Goal: Go to known website: Go to known website

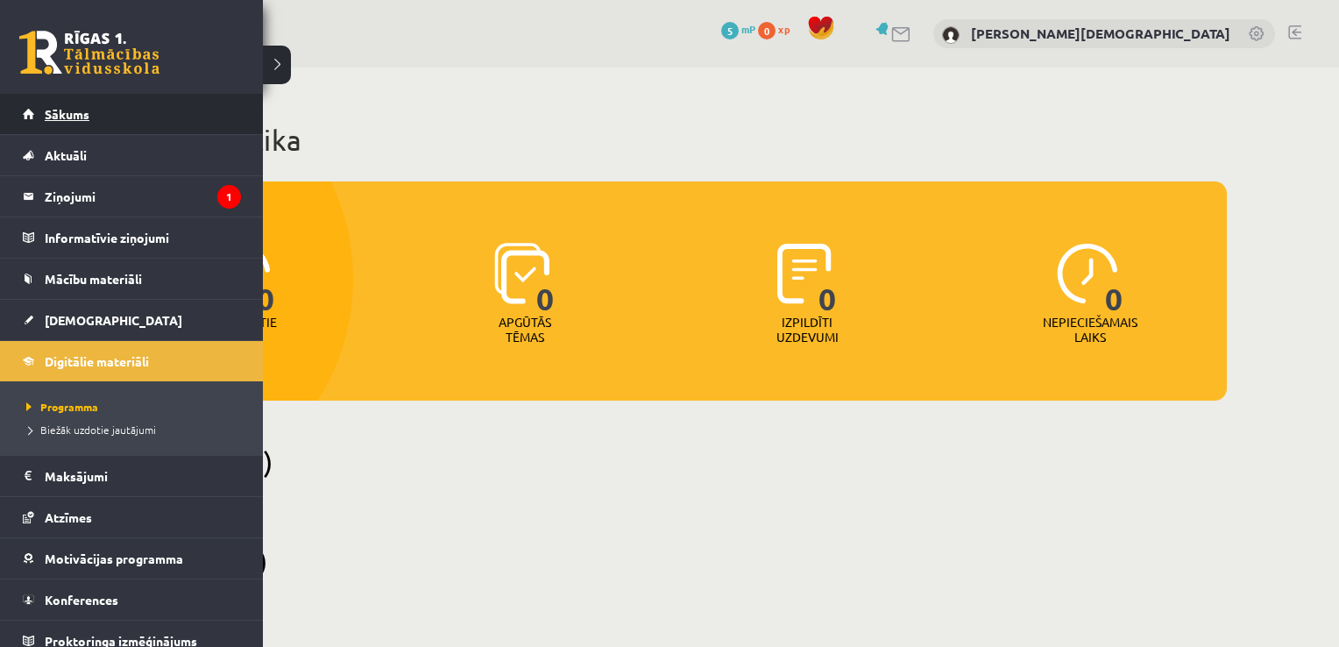
click at [102, 103] on link "Sākums" at bounding box center [132, 114] width 218 height 40
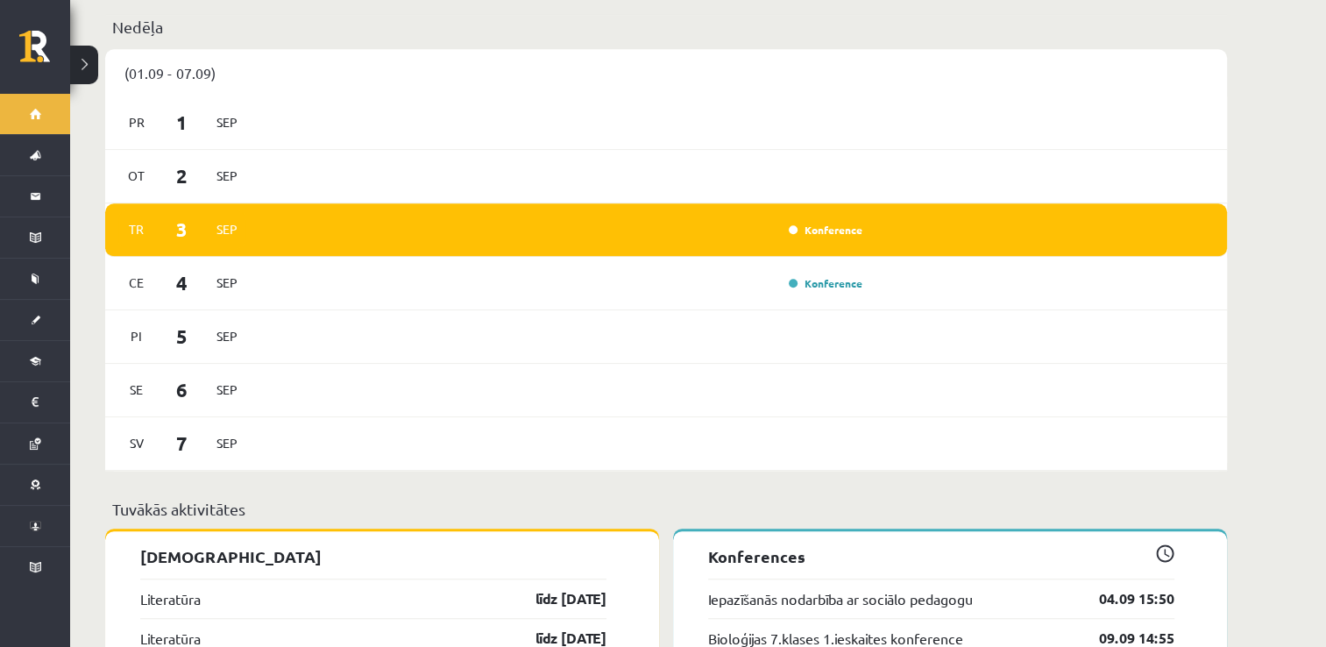
scroll to position [1278, 0]
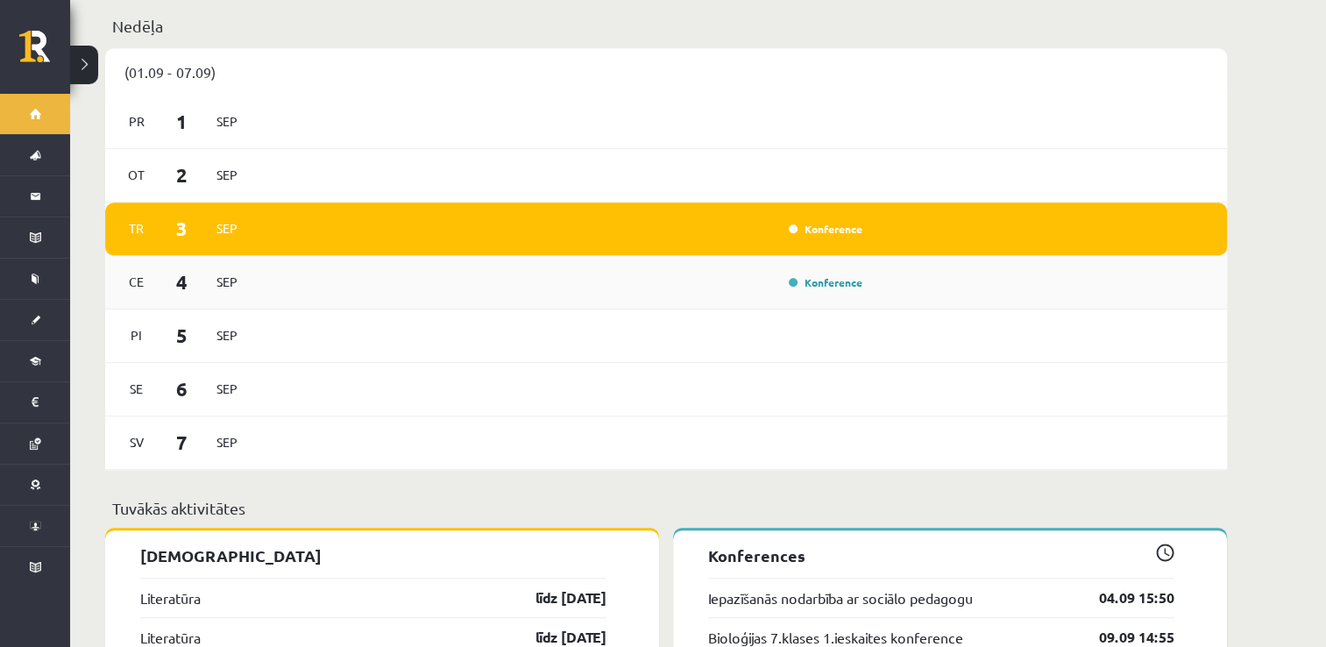
click at [578, 283] on div "Ce 4 Sep Konference" at bounding box center [665, 282] width 1121 height 53
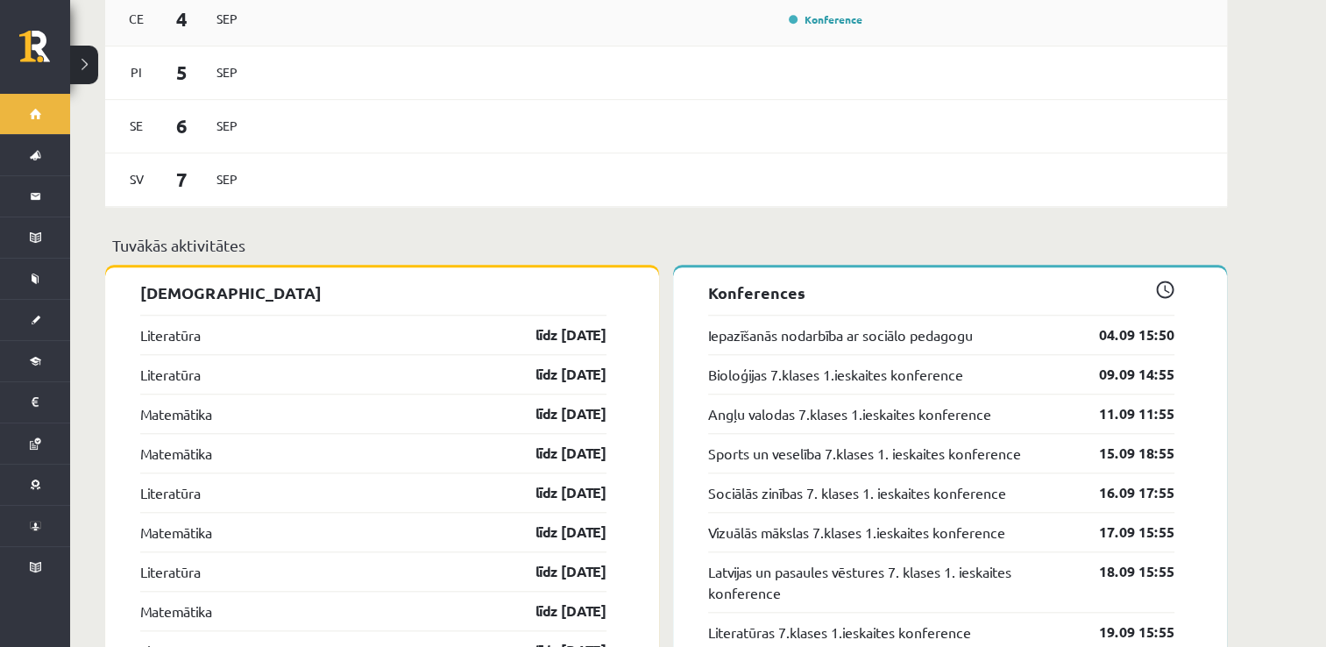
scroll to position [1658, 0]
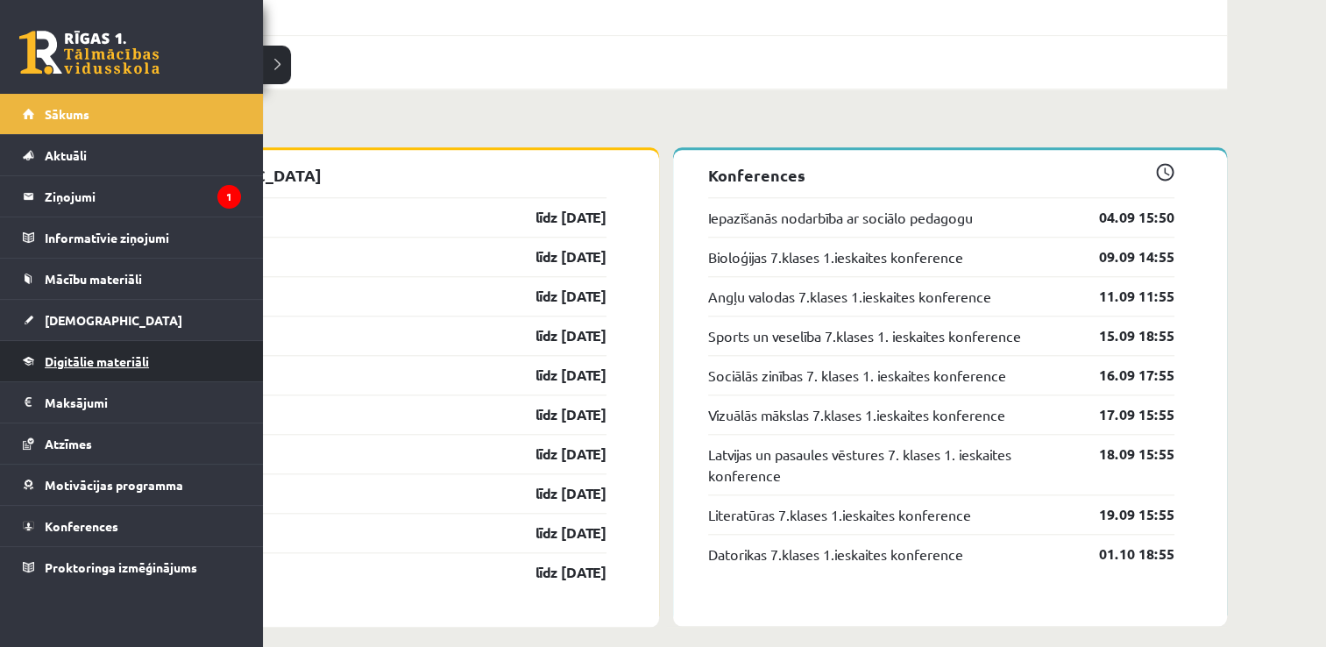
click at [161, 357] on link "Digitālie materiāli" at bounding box center [132, 361] width 218 height 40
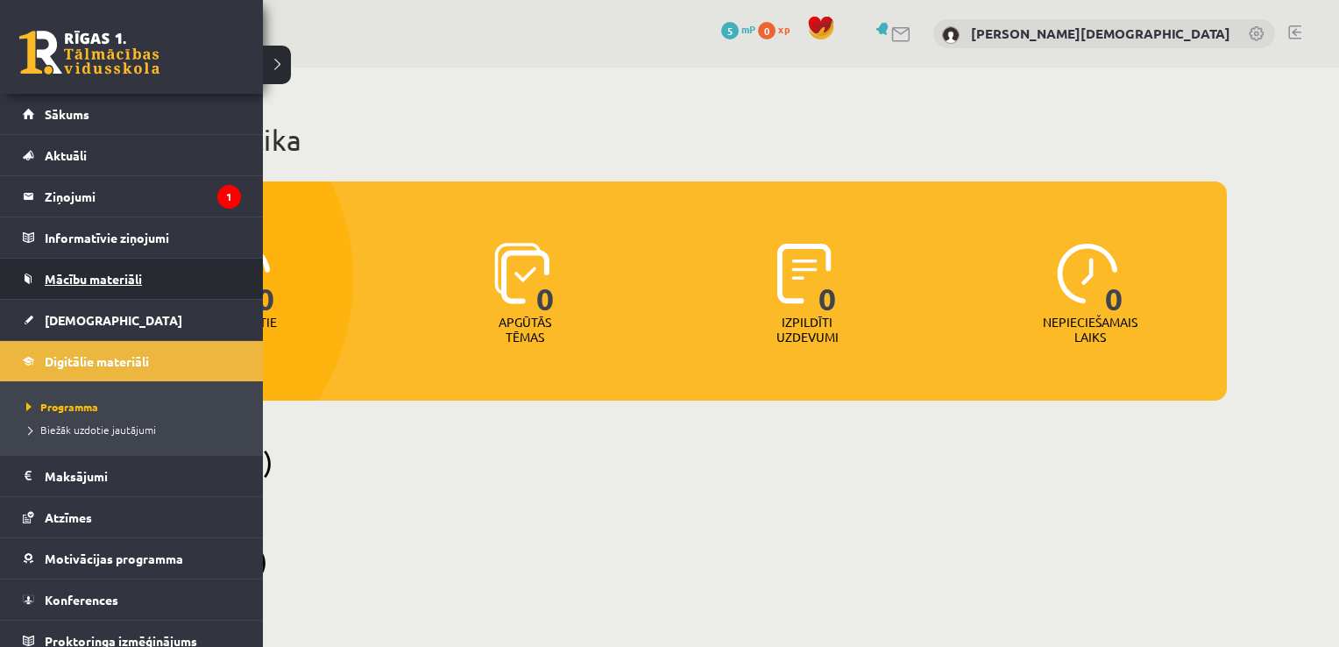
click at [151, 274] on link "Mācību materiāli" at bounding box center [132, 278] width 218 height 40
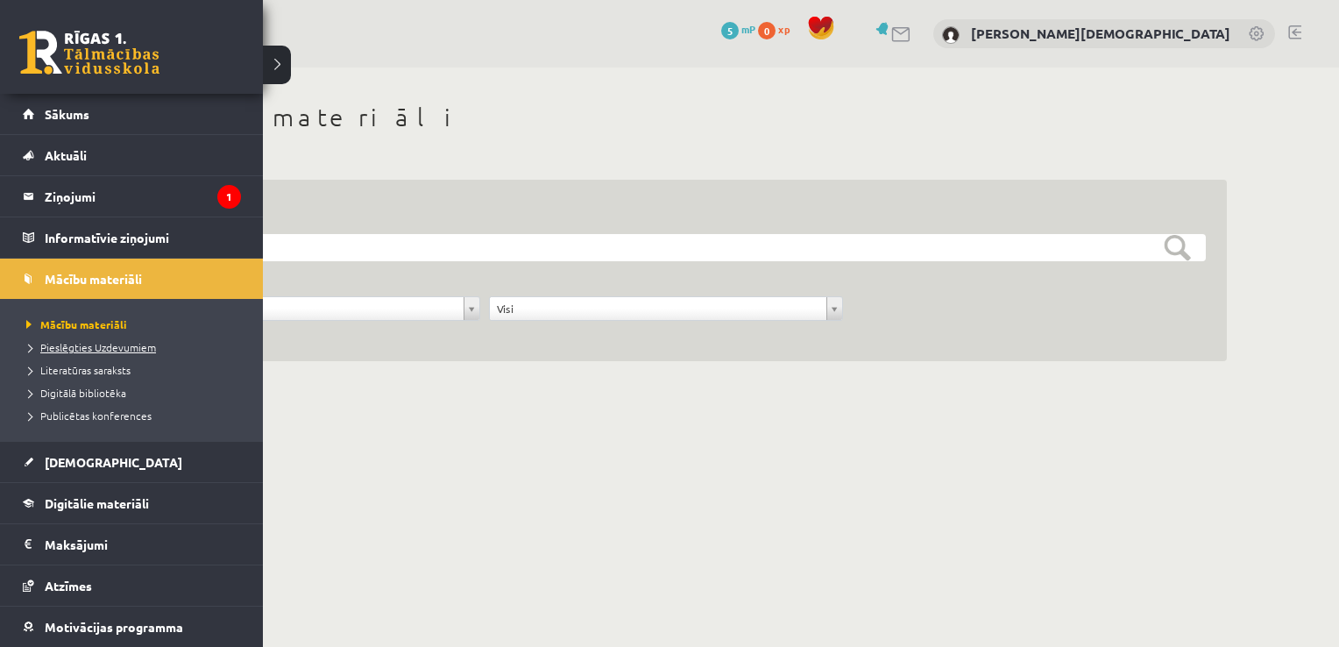
click at [81, 342] on span "Pieslēgties Uzdevumiem" at bounding box center [89, 347] width 134 height 14
